Goal: Information Seeking & Learning: Learn about a topic

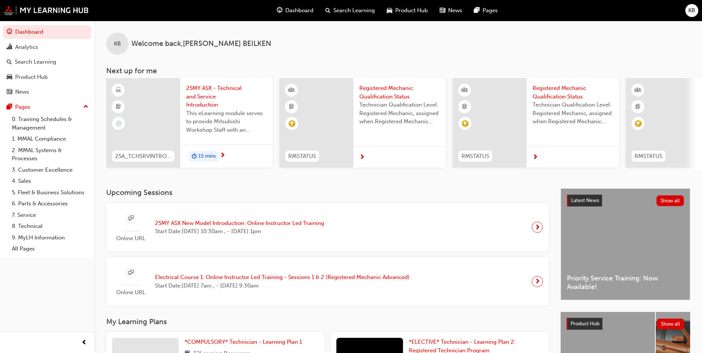
click at [240, 124] on span "This eLearning module serves to provide Mitsubishi Workshop Staff with an intro…" at bounding box center [226, 121] width 81 height 25
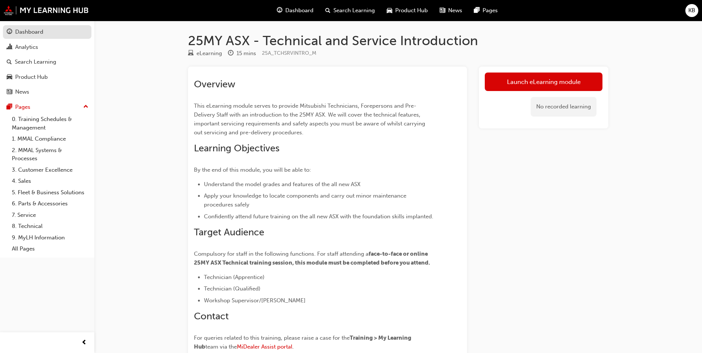
click at [23, 31] on div "Dashboard" at bounding box center [29, 32] width 28 height 9
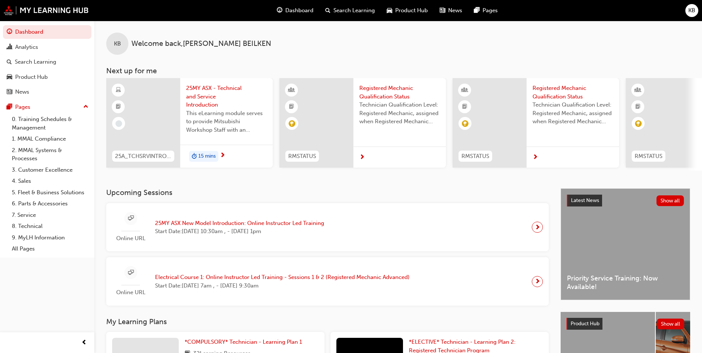
click at [600, 238] on div "Latest News Show all Priority Service Training: Now Available!" at bounding box center [625, 244] width 129 height 111
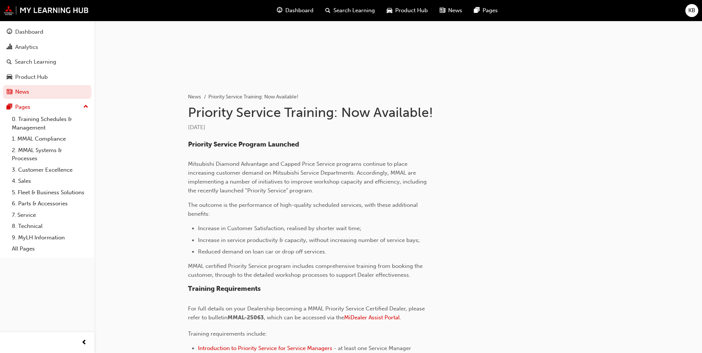
scroll to position [180, 0]
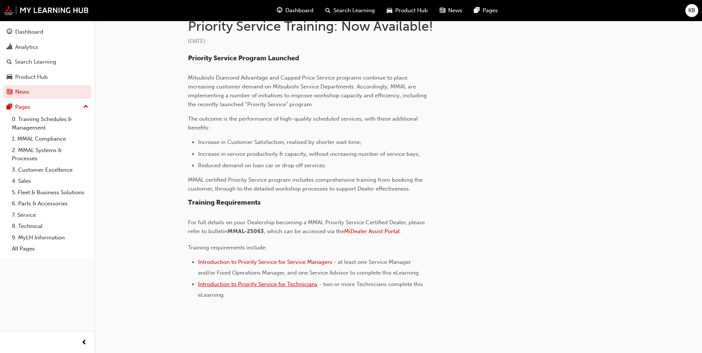
click at [241, 286] on span "Introduction to Priority Service for Technicians" at bounding box center [258, 284] width 120 height 7
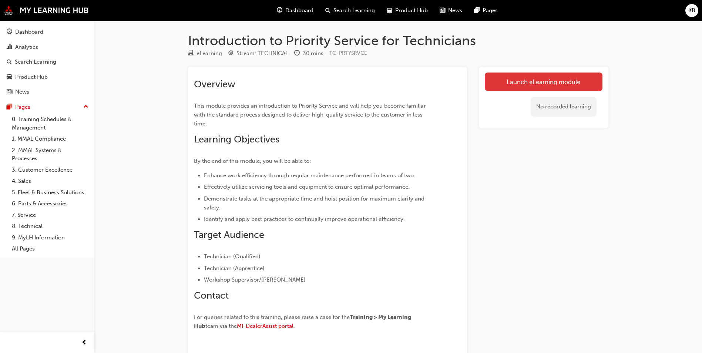
click at [552, 83] on link "Launch eLearning module" at bounding box center [544, 82] width 118 height 18
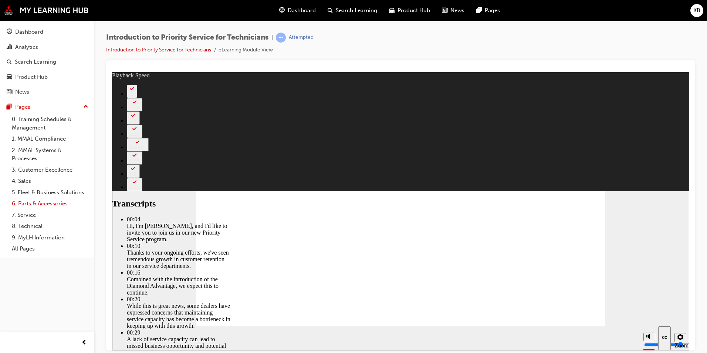
type input "127"
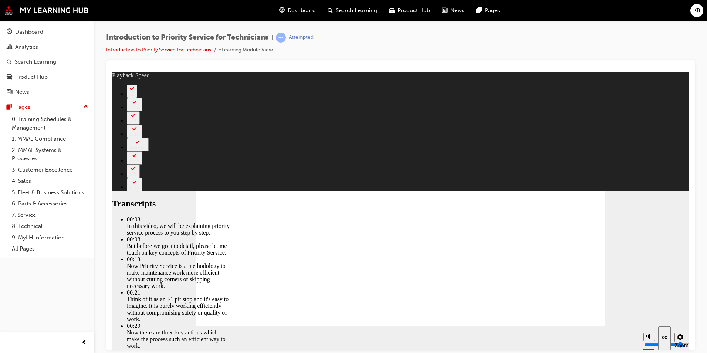
drag, startPoint x: 636, startPoint y: 222, endPoint x: 563, endPoint y: 248, distance: 77.5
type input "118"
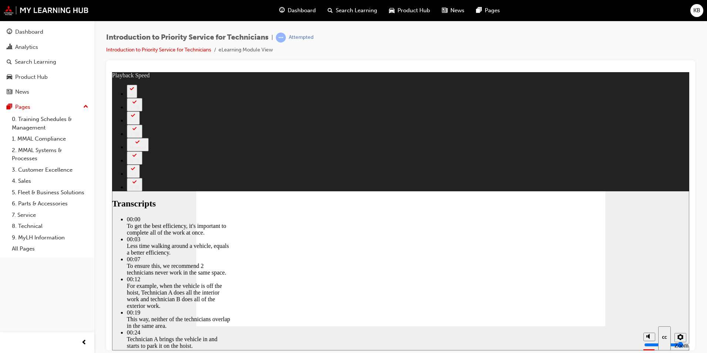
type input "219"
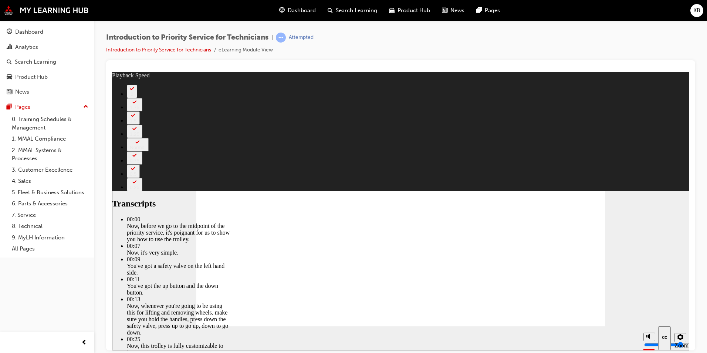
type input "67"
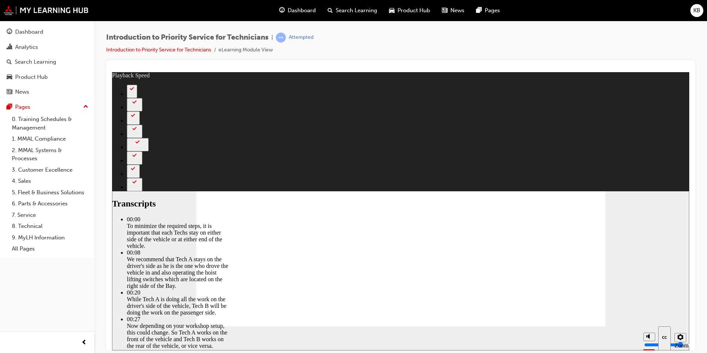
type input "98"
type input "308"
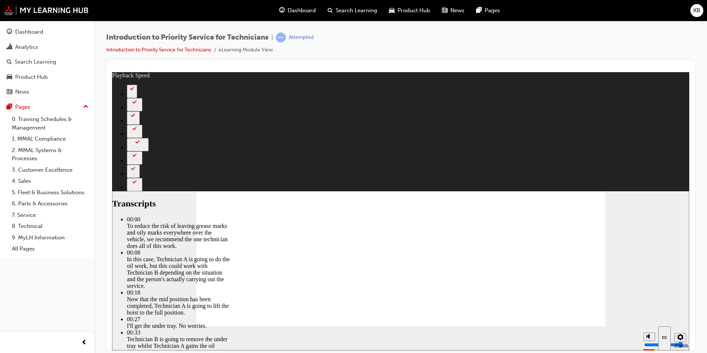
type input "511"
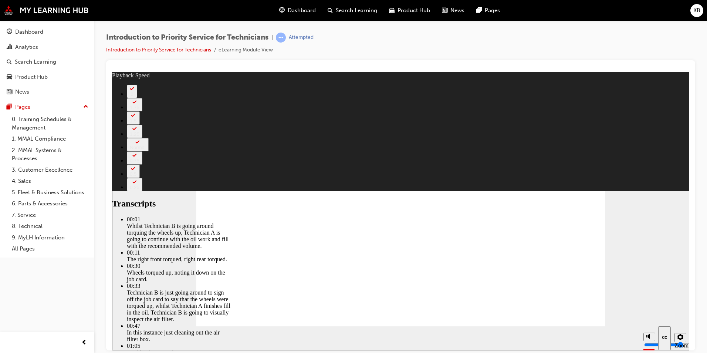
type input "406"
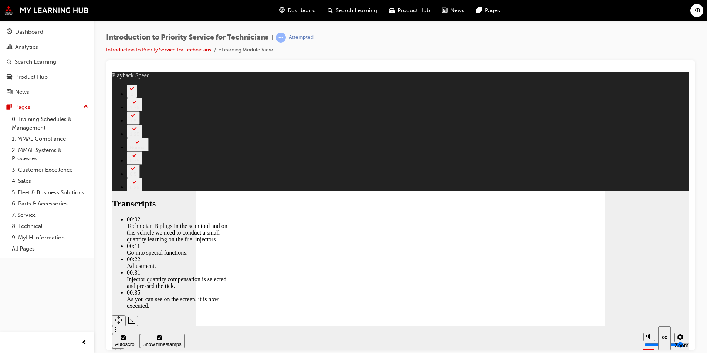
type input "44"
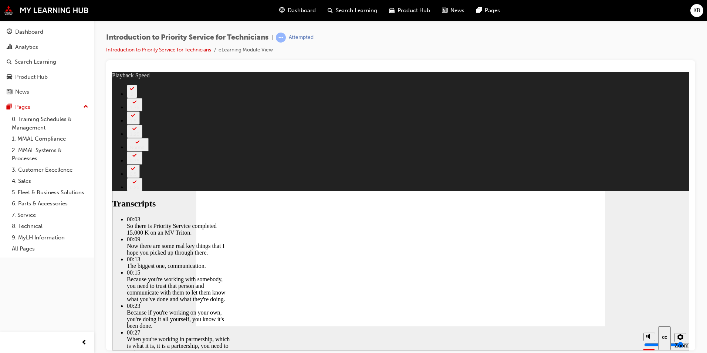
type input "125"
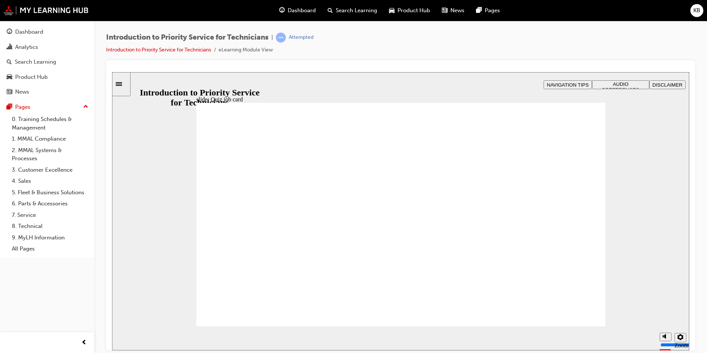
radio input "true"
drag, startPoint x: 411, startPoint y: 275, endPoint x: 411, endPoint y: 269, distance: 5.5
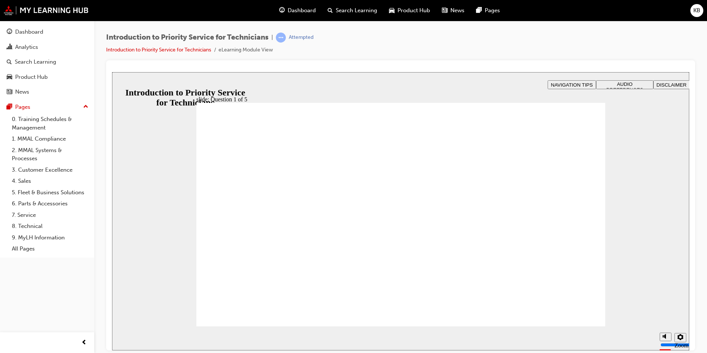
radio input "true"
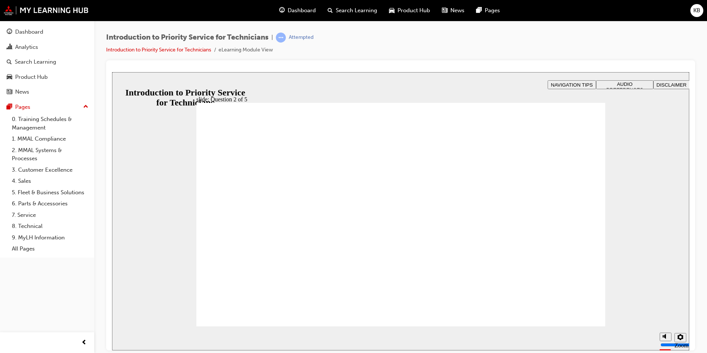
checkbox input "true"
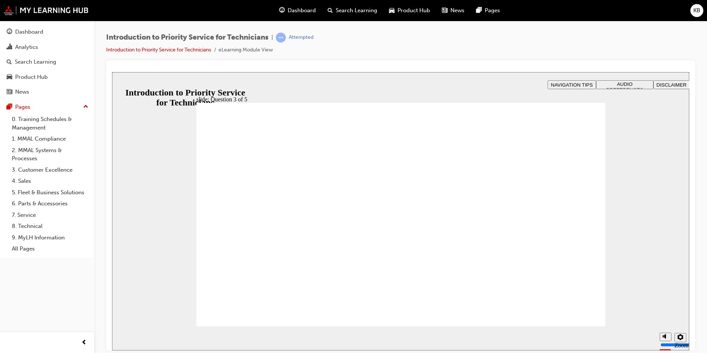
drag, startPoint x: 324, startPoint y: 255, endPoint x: 234, endPoint y: 202, distance: 104.1
drag, startPoint x: 392, startPoint y: 263, endPoint x: 317, endPoint y: 216, distance: 89.0
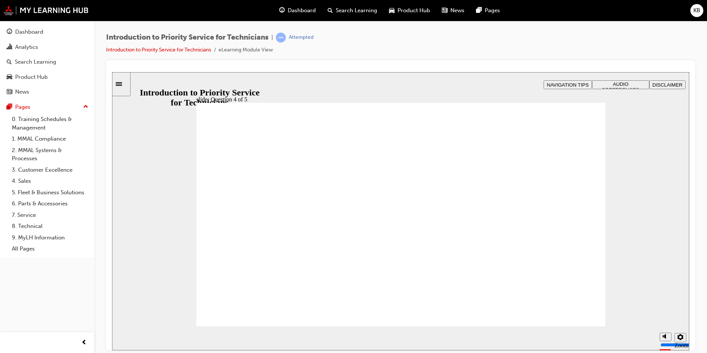
drag, startPoint x: 494, startPoint y: 263, endPoint x: 424, endPoint y: 214, distance: 85.5
drag, startPoint x: 241, startPoint y: 260, endPoint x: 491, endPoint y: 211, distance: 255.3
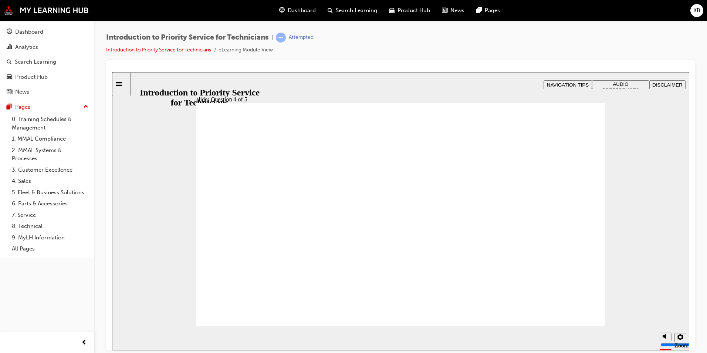
checkbox input "true"
